Goal: Find specific page/section: Find specific page/section

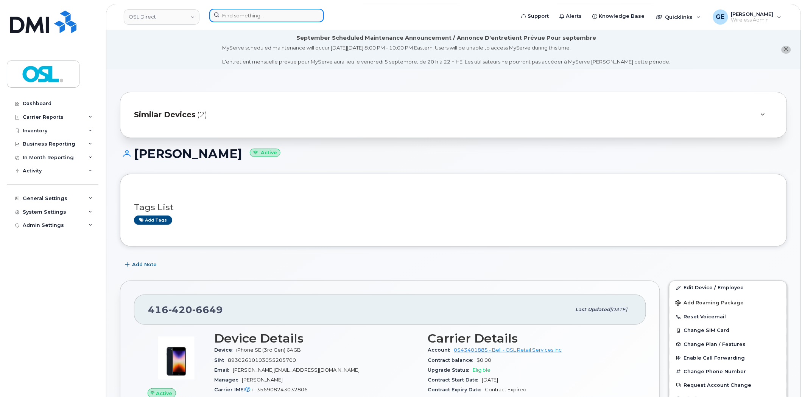
click at [296, 13] on input at bounding box center [266, 16] width 115 height 14
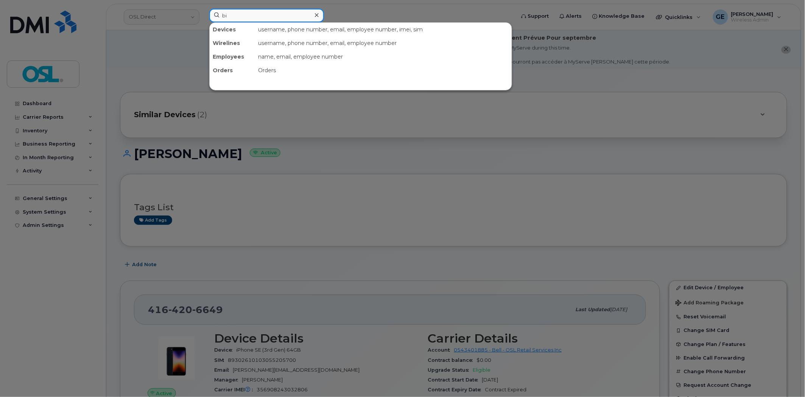
type input "b"
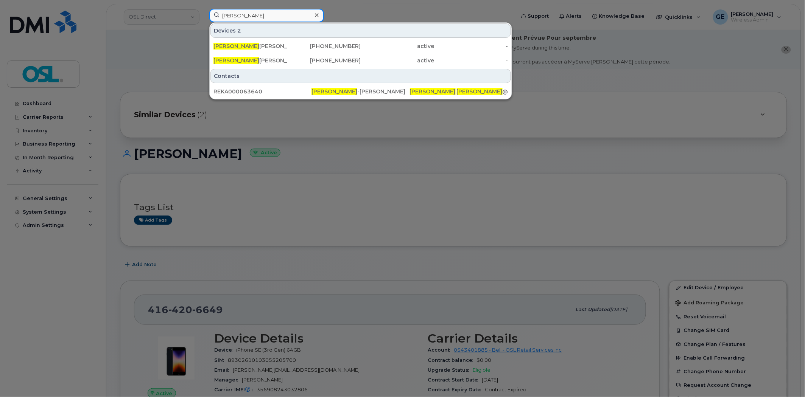
type input "nicholas pratte"
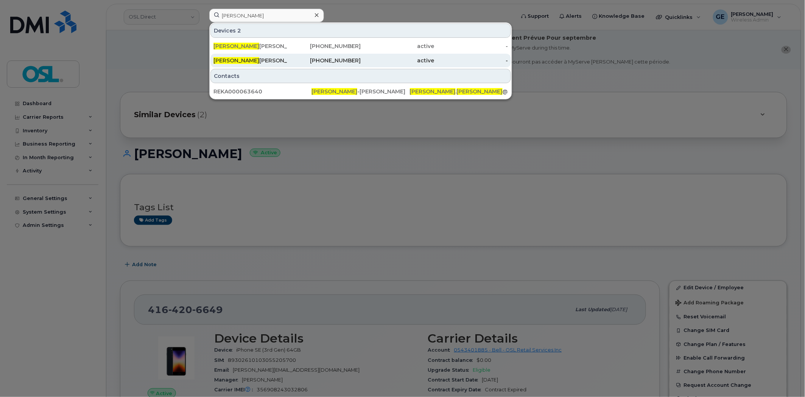
drag, startPoint x: 351, startPoint y: 62, endPoint x: 418, endPoint y: 64, distance: 67.0
click at [351, 62] on div "416-529-1064" at bounding box center [324, 61] width 74 height 8
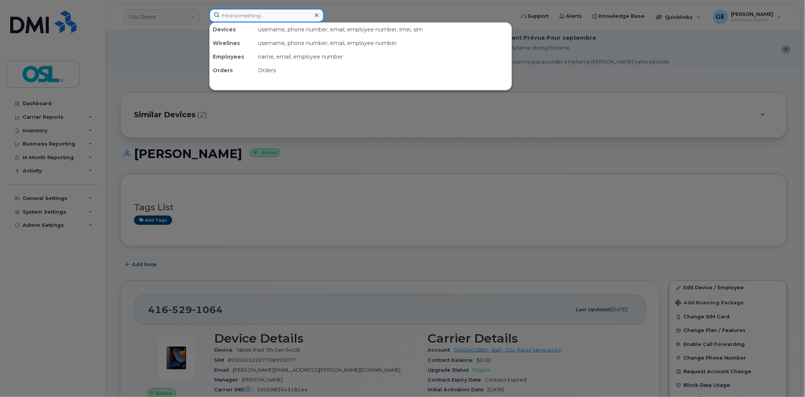
click at [262, 14] on input at bounding box center [266, 16] width 115 height 14
paste input "[PERSON_NAME]"
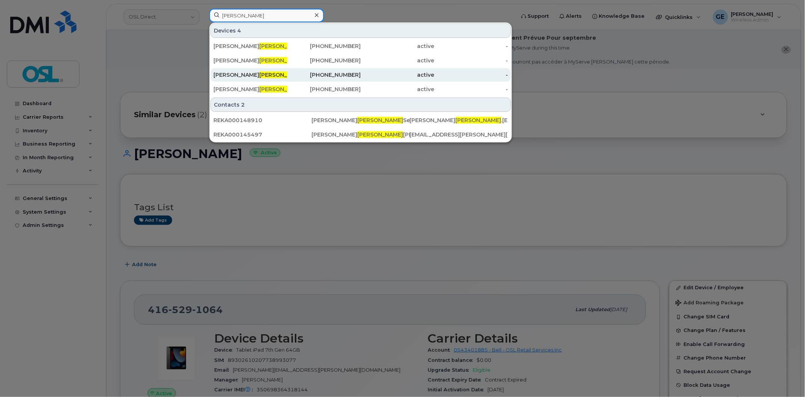
type input "[PERSON_NAME]"
click at [273, 76] on div "[PERSON_NAME] [PERSON_NAME]" at bounding box center [250, 75] width 74 height 8
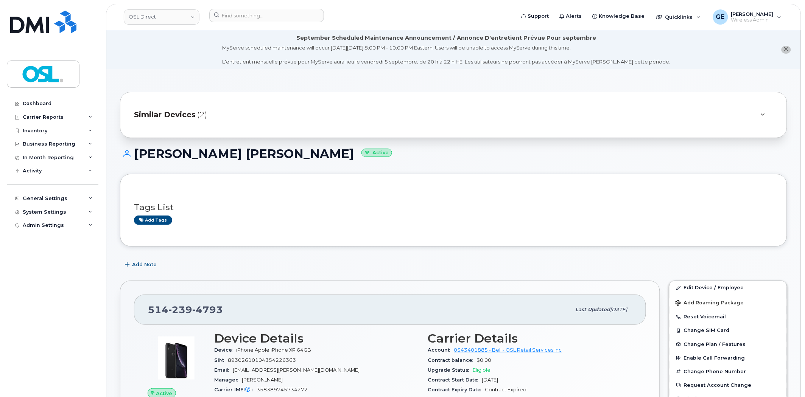
click at [273, 119] on div "Similar Devices (2)" at bounding box center [443, 115] width 618 height 18
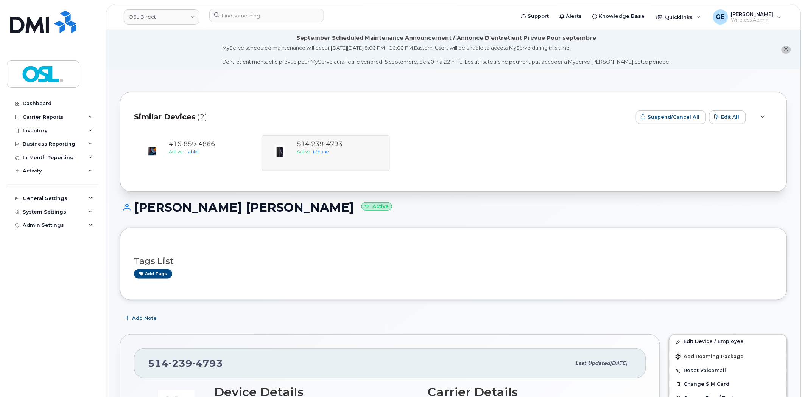
click at [273, 118] on div "Similar Devices (2)" at bounding box center [382, 117] width 496 height 23
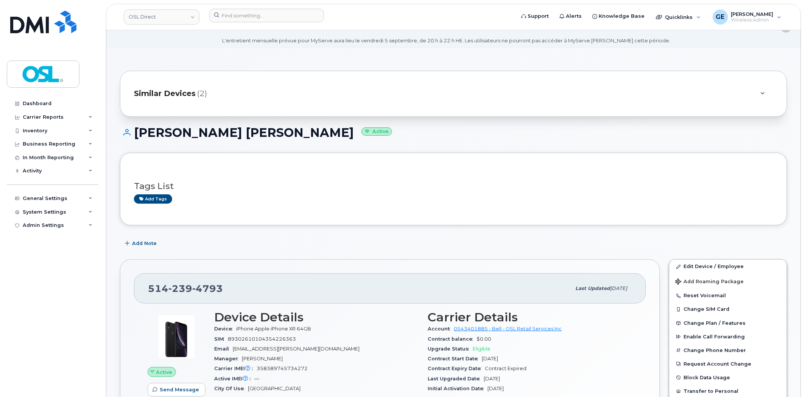
scroll to position [84, 0]
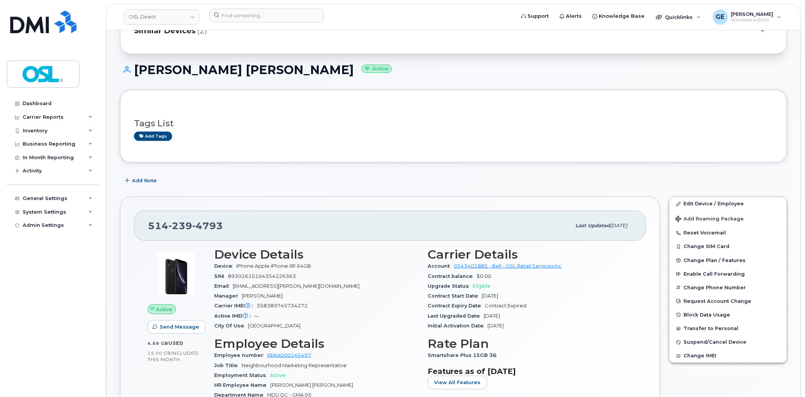
click at [397, 147] on div "Tags List Add tags" at bounding box center [453, 126] width 639 height 45
